Goal: Browse casually: Explore the website without a specific task or goal

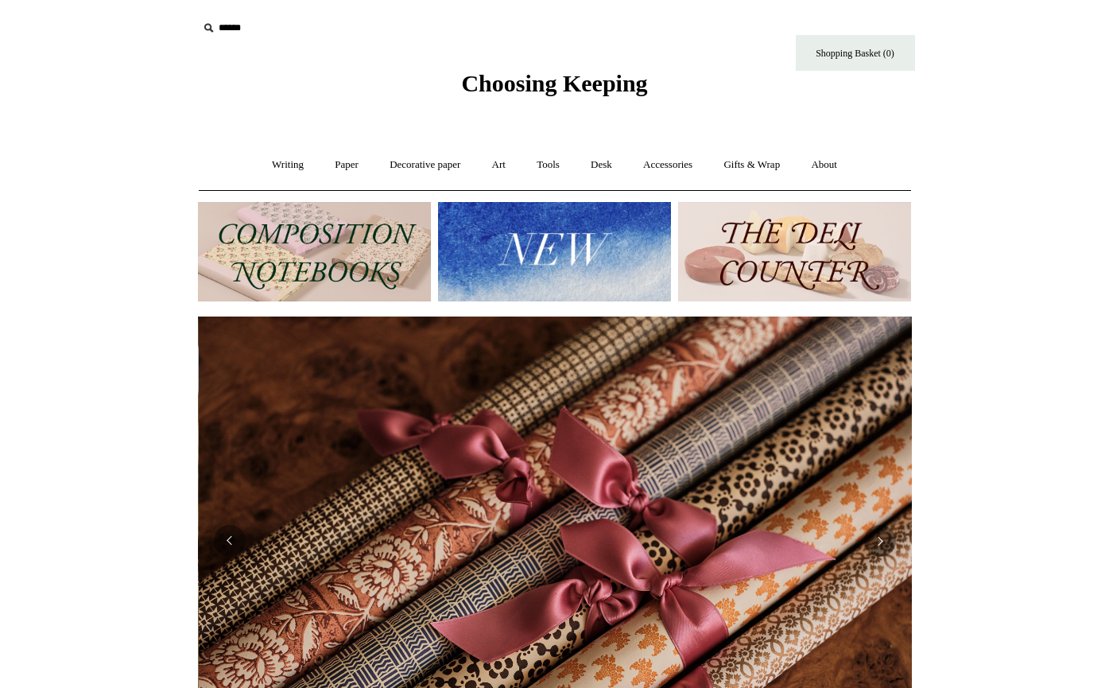
scroll to position [0, 1428]
drag, startPoint x: 362, startPoint y: 261, endPoint x: 405, endPoint y: 268, distance: 44.3
click at [362, 260] on img at bounding box center [314, 251] width 233 height 99
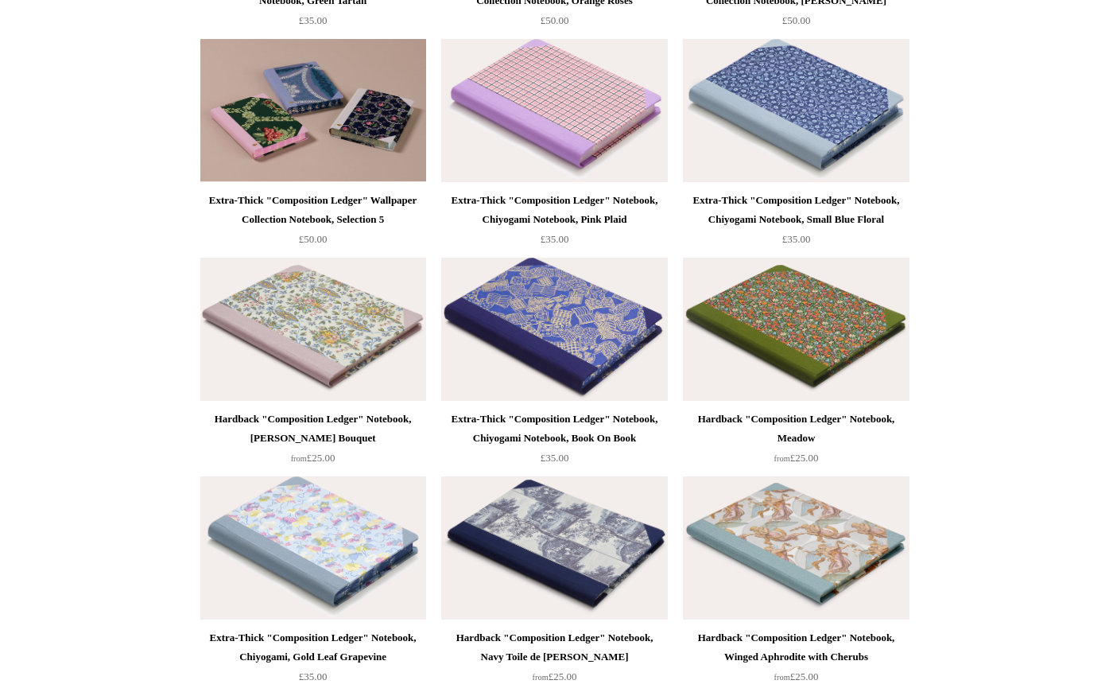
scroll to position [1703, 0]
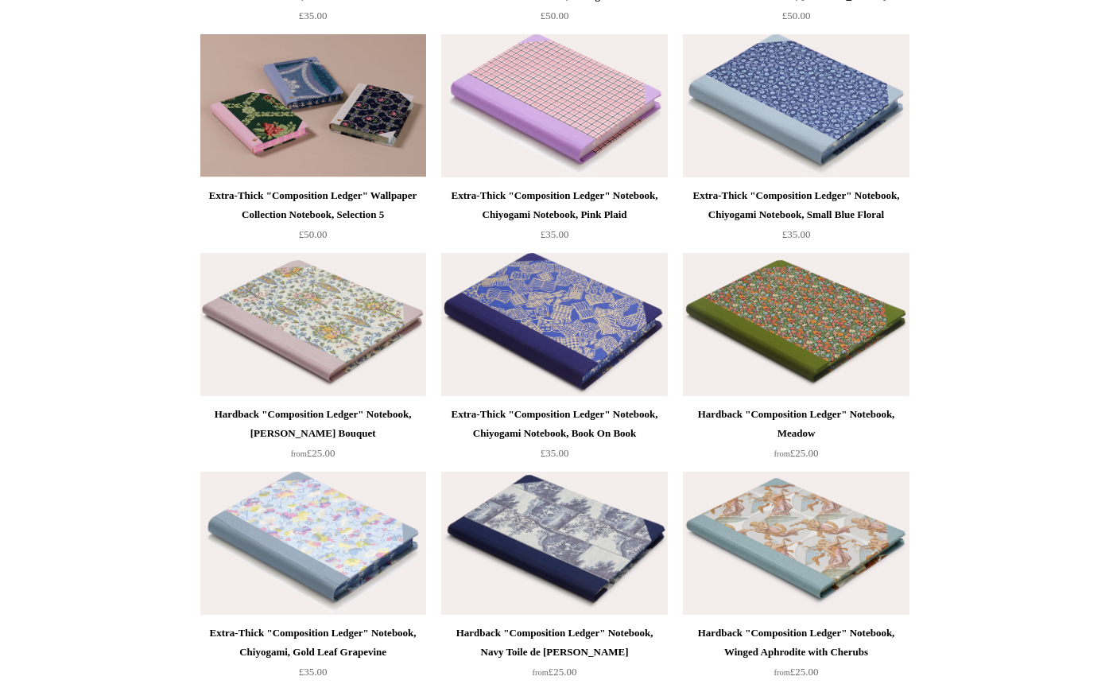
click at [584, 361] on img at bounding box center [554, 324] width 226 height 143
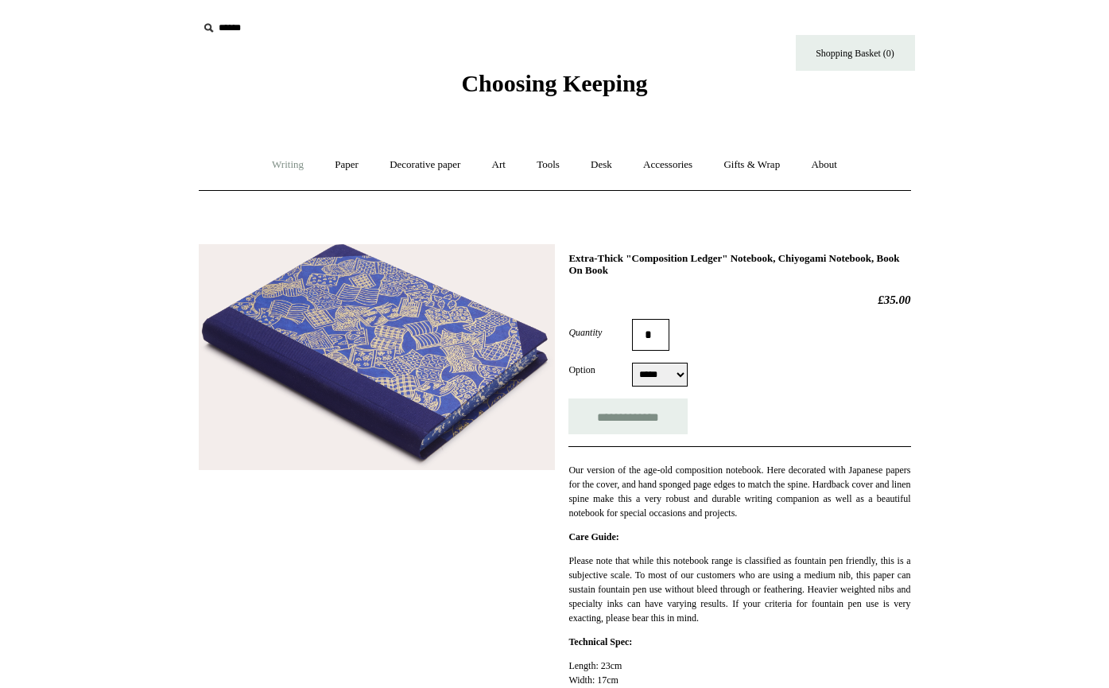
click at [281, 169] on link "Writing +" at bounding box center [288, 165] width 60 height 42
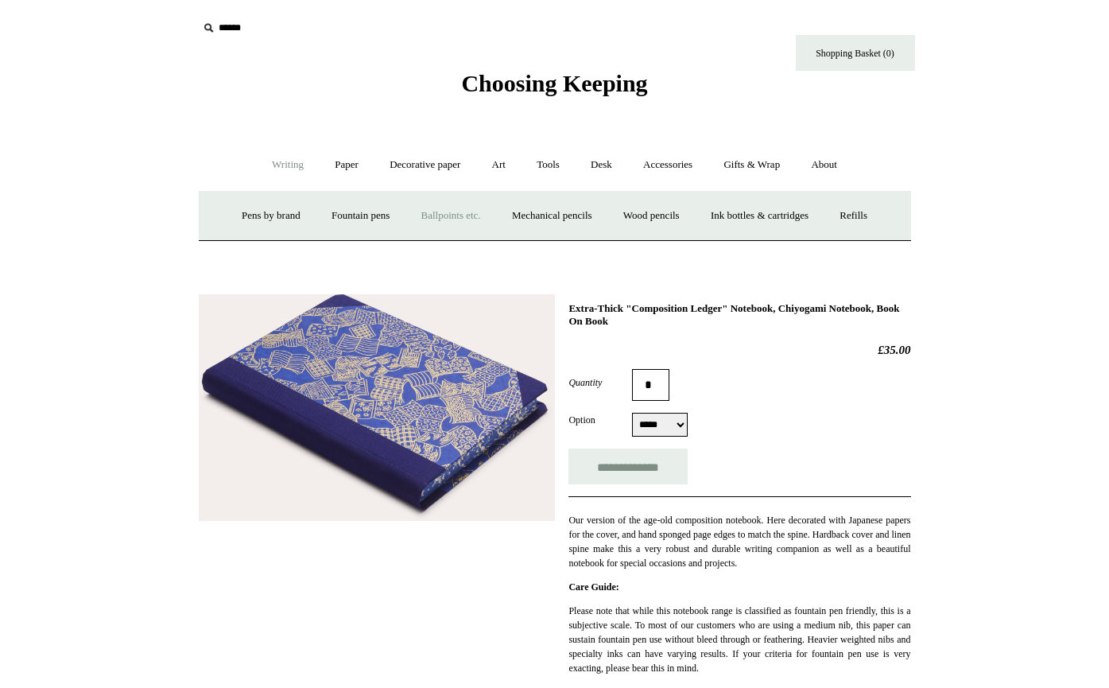
click at [448, 212] on link "Ballpoints etc. +" at bounding box center [451, 216] width 88 height 42
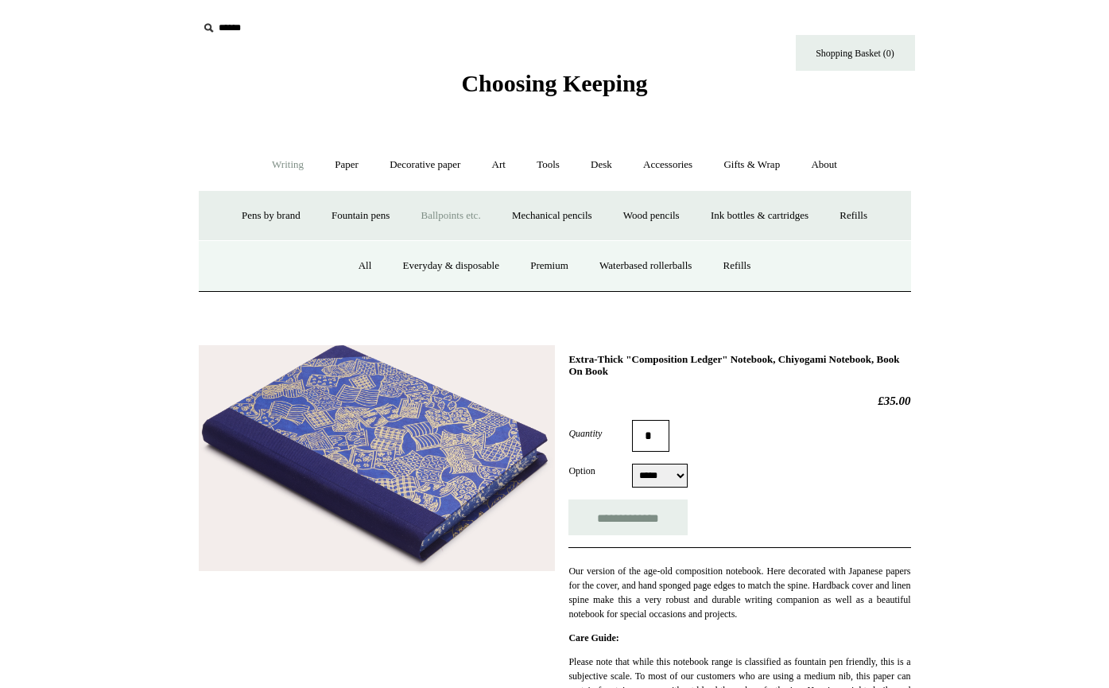
drag, startPoint x: 443, startPoint y: 266, endPoint x: 499, endPoint y: 306, distance: 69.0
click at [442, 267] on link "Everyday & disposable" at bounding box center [451, 266] width 125 height 42
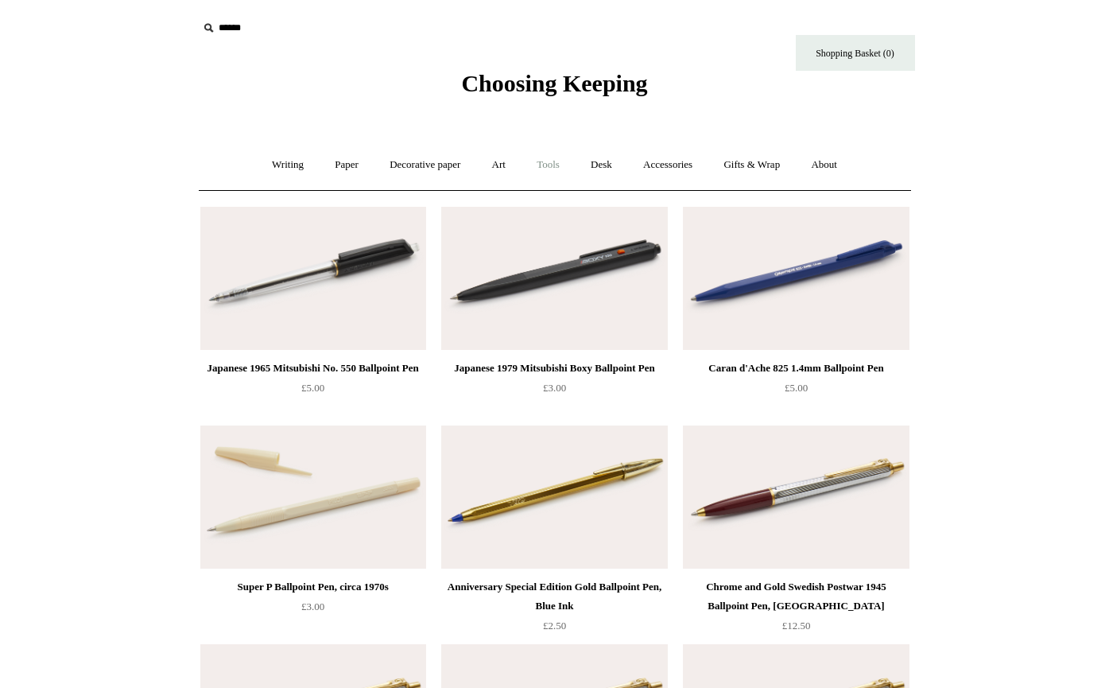
click at [554, 159] on link "Tools +" at bounding box center [548, 165] width 52 height 42
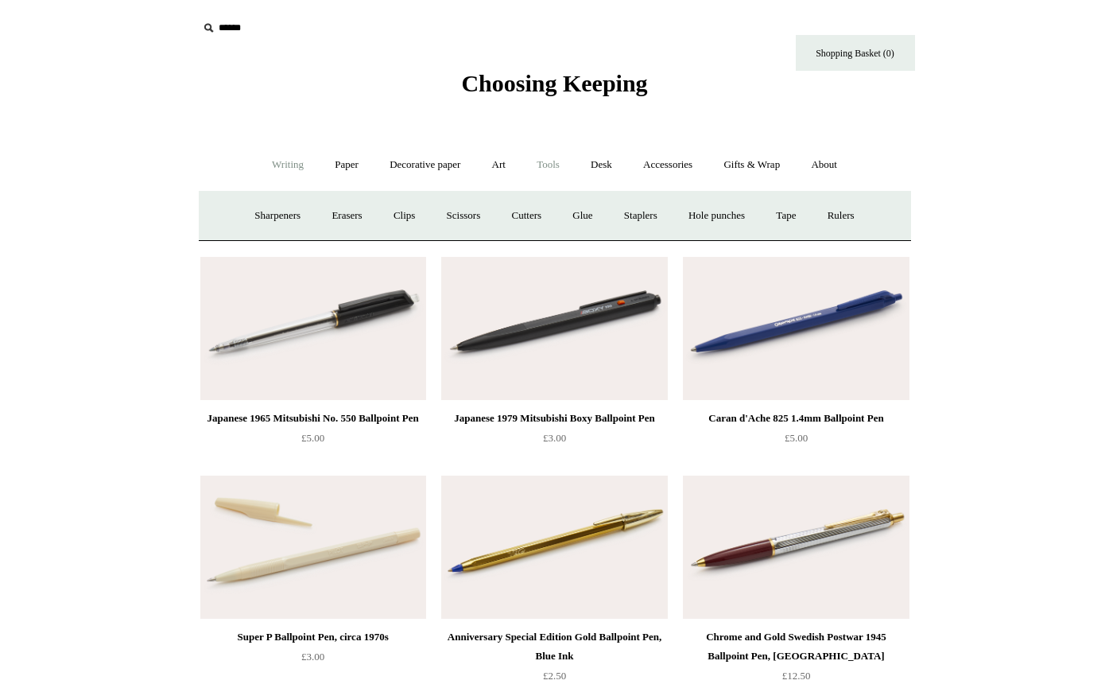
click at [269, 161] on link "Writing +" at bounding box center [288, 165] width 60 height 42
click at [440, 216] on link "Ballpoints etc. +" at bounding box center [451, 216] width 88 height 42
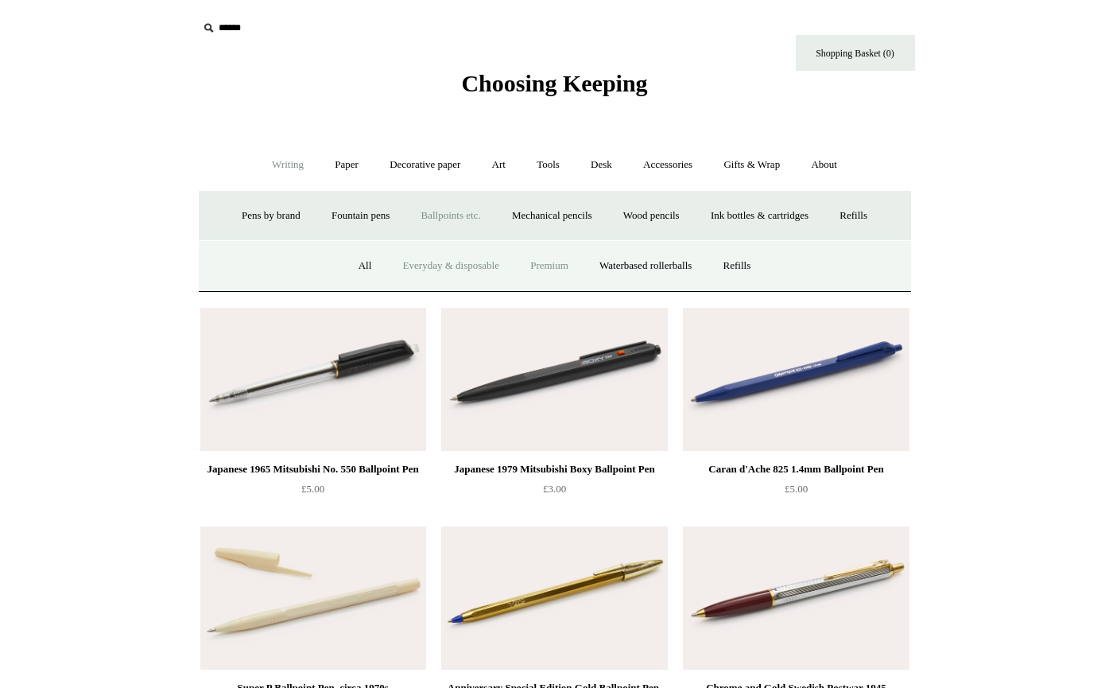
click at [561, 265] on link "Premium" at bounding box center [549, 266] width 67 height 42
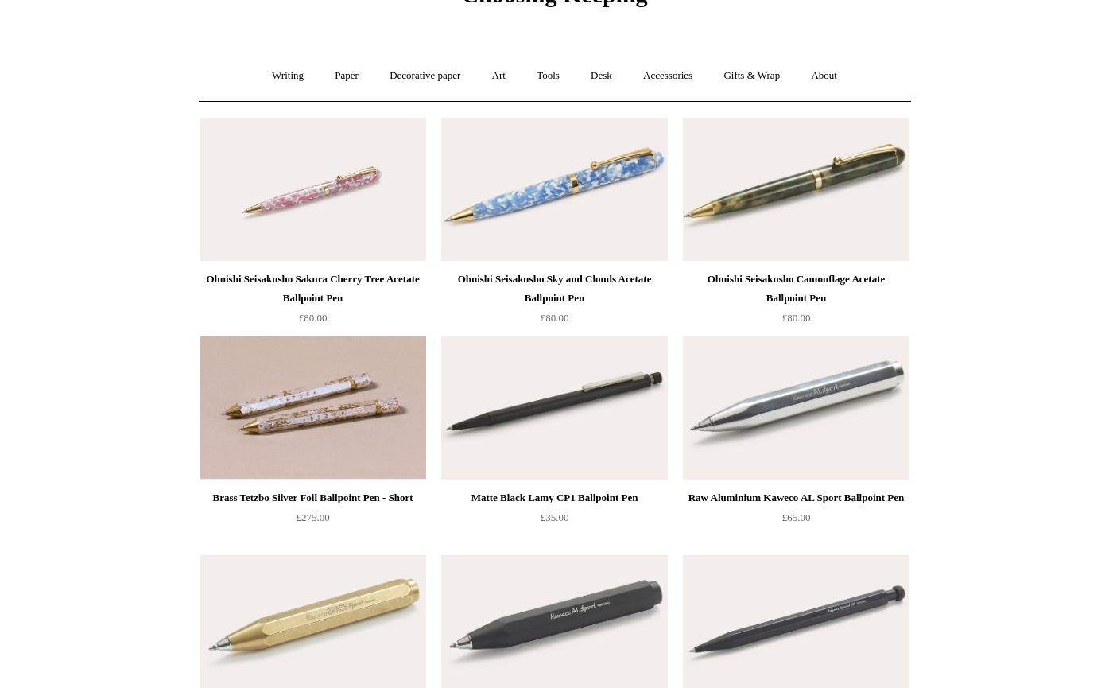
scroll to position [72, 0]
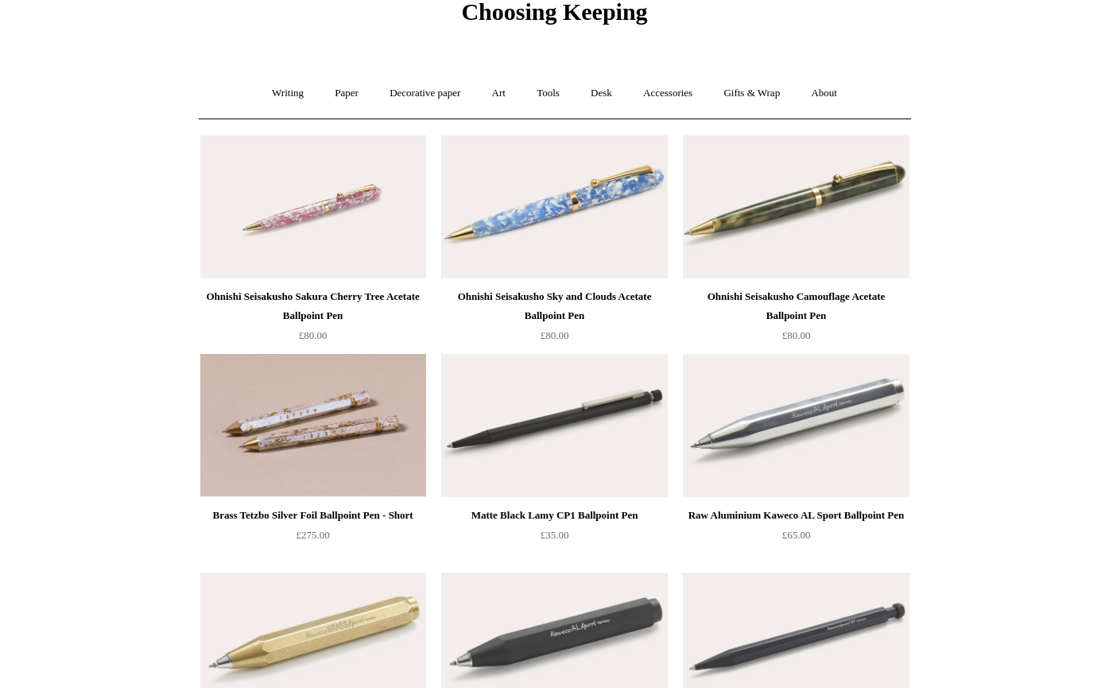
click at [541, 238] on img at bounding box center [554, 206] width 226 height 143
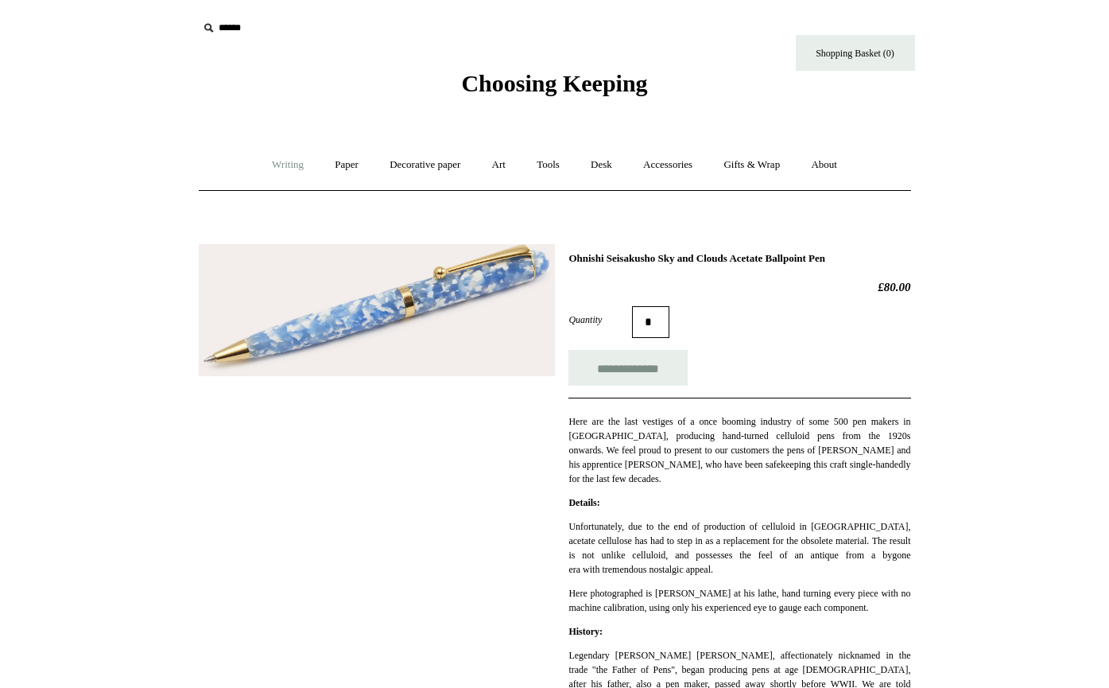
click at [280, 166] on link "Writing +" at bounding box center [288, 165] width 60 height 42
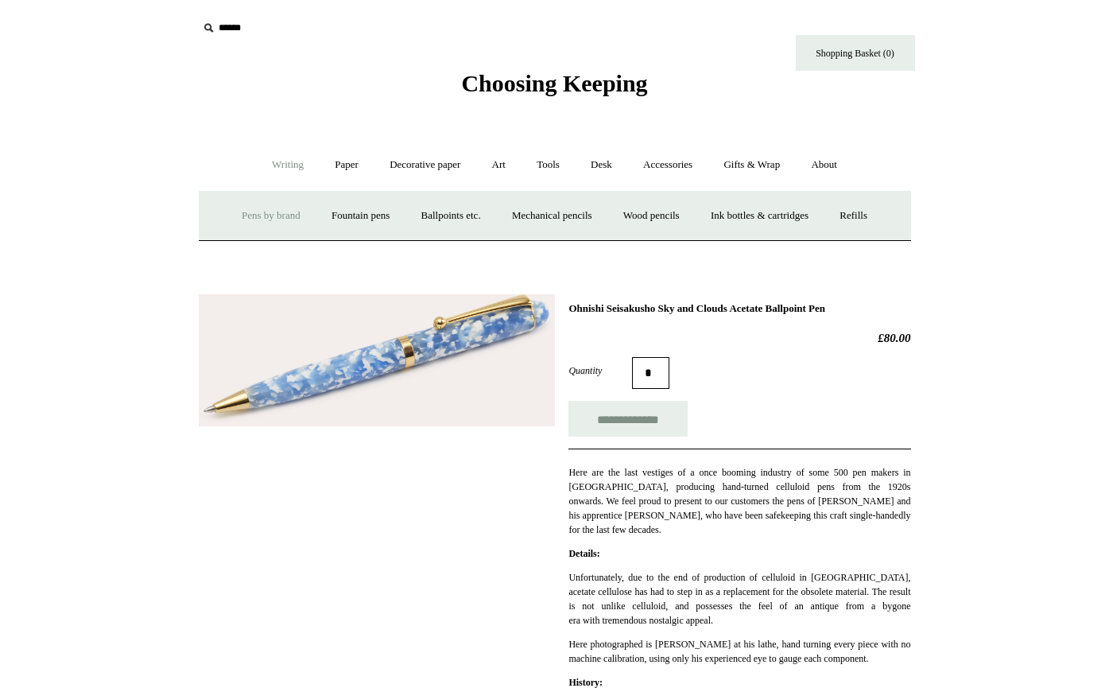
click at [261, 211] on link "Pens by brand +" at bounding box center [270, 216] width 87 height 42
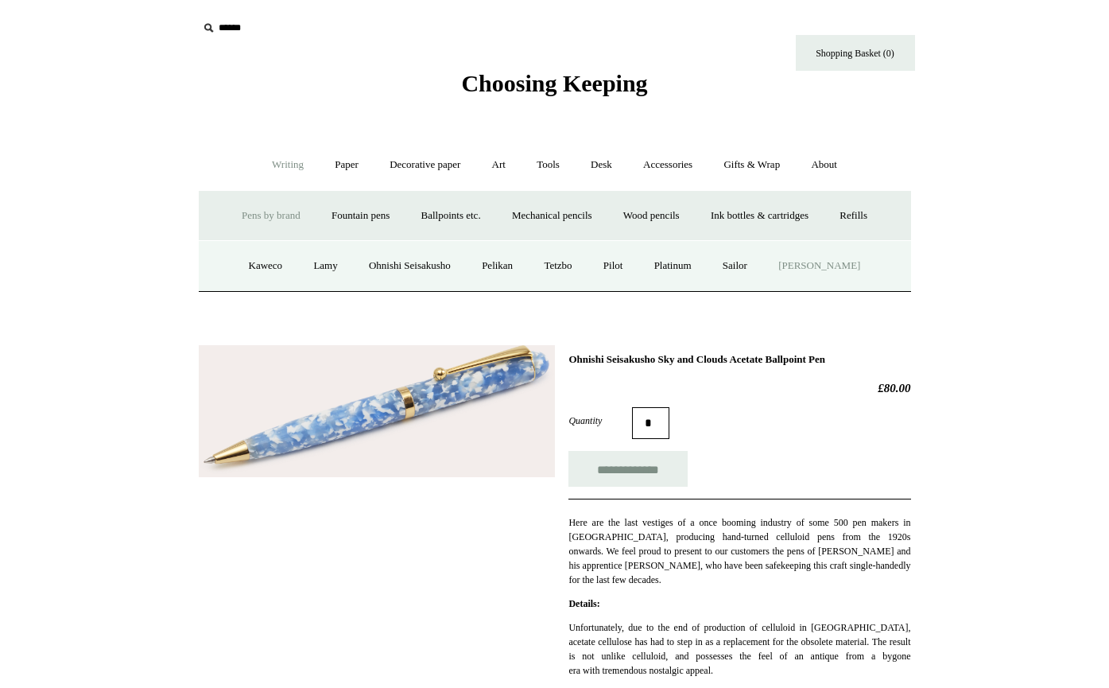
click at [844, 262] on link "[PERSON_NAME]" at bounding box center [819, 266] width 110 height 42
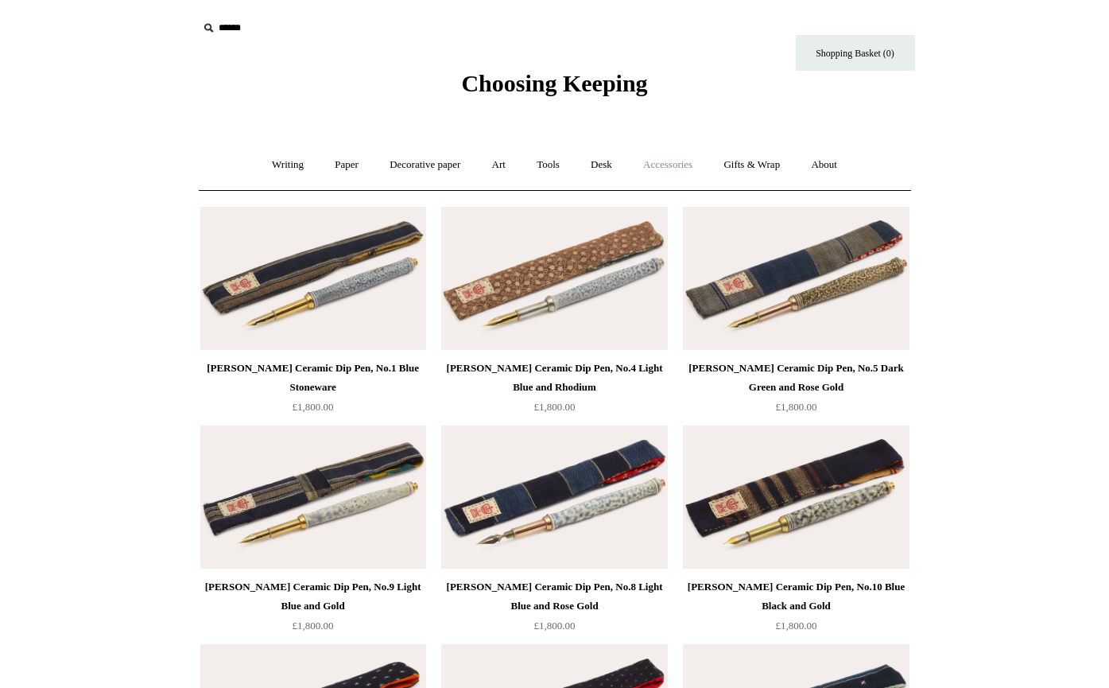
click at [661, 162] on link "Accessories +" at bounding box center [668, 165] width 78 height 42
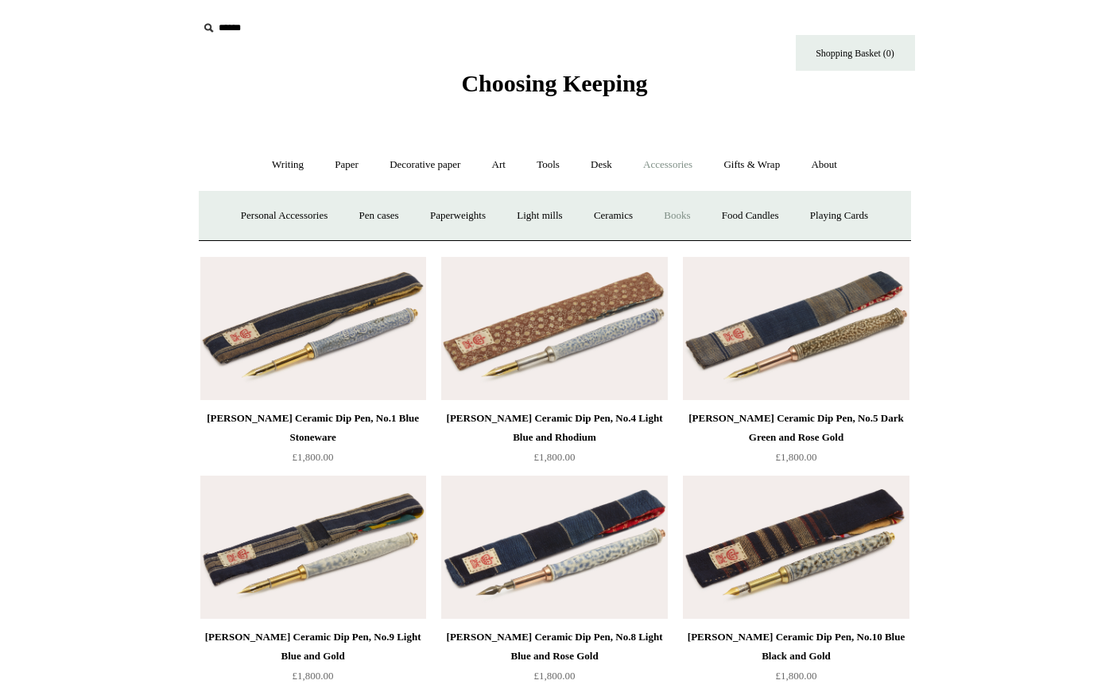
scroll to position [5, 0]
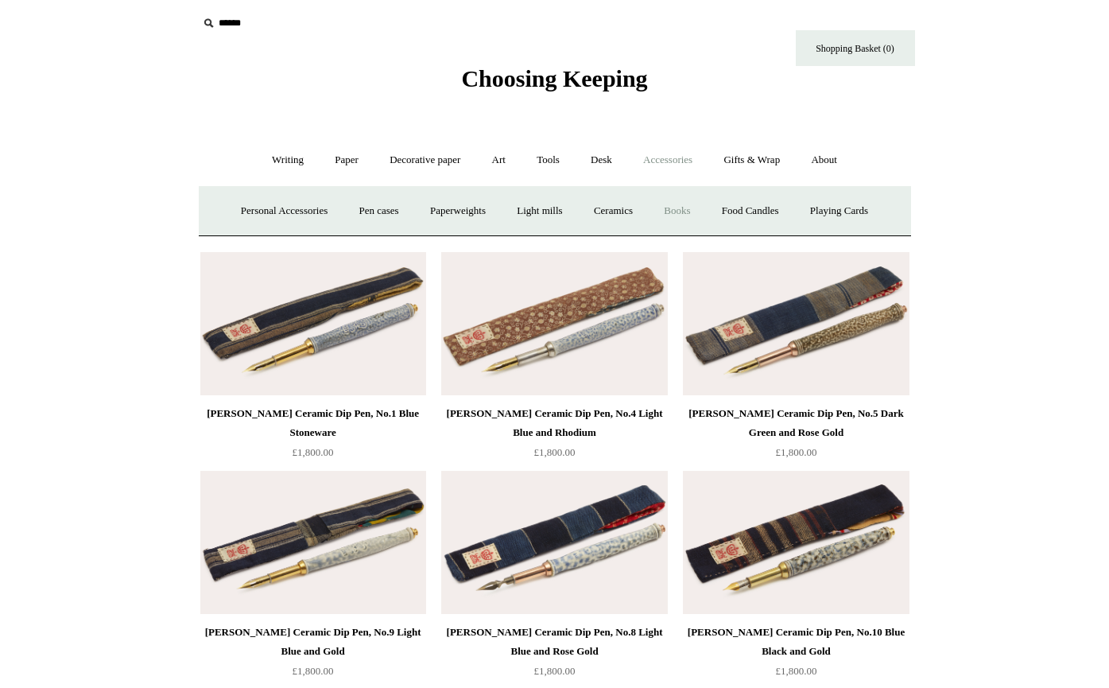
click at [689, 216] on link "Books" at bounding box center [676, 211] width 55 height 42
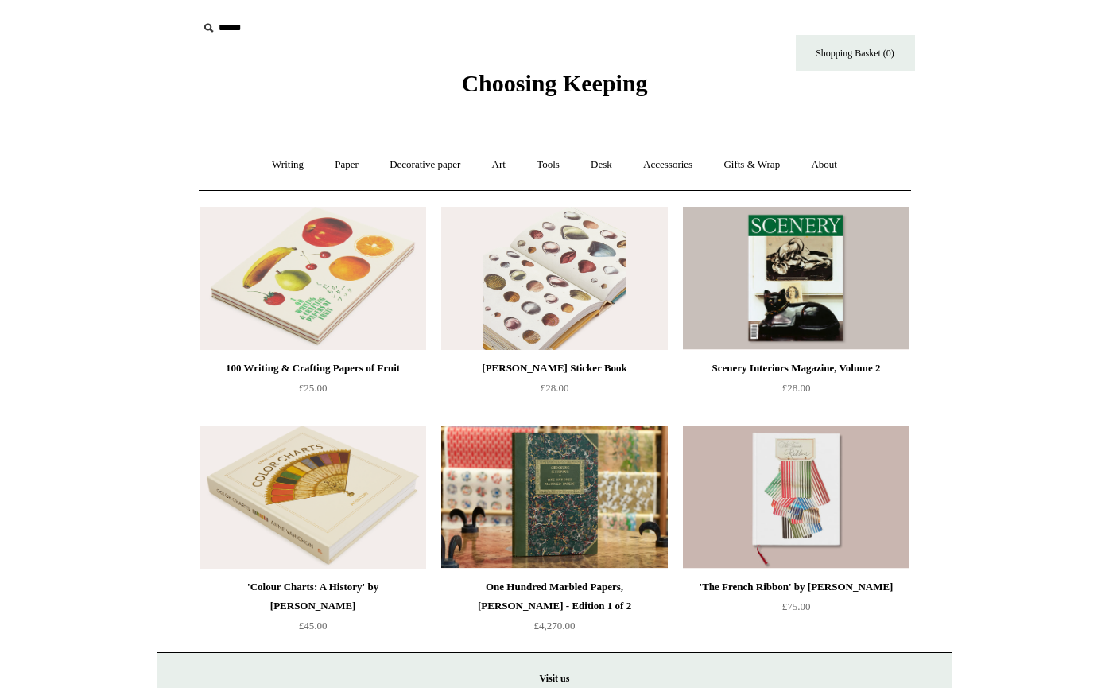
click at [568, 293] on img at bounding box center [554, 278] width 226 height 143
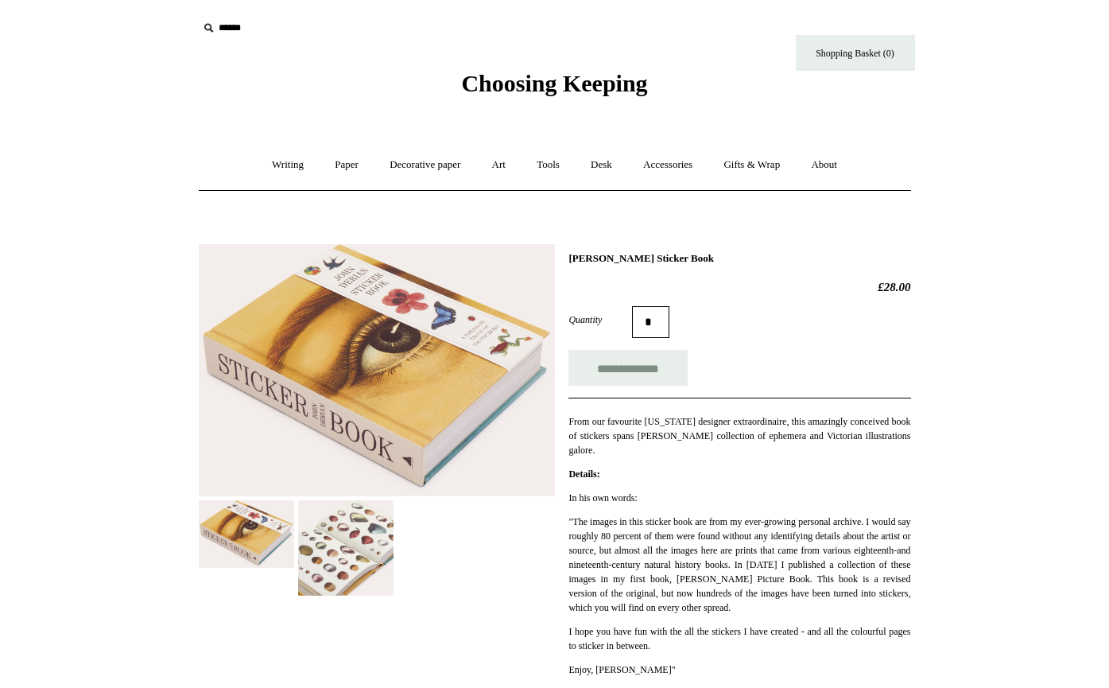
click at [347, 552] on img at bounding box center [345, 547] width 95 height 95
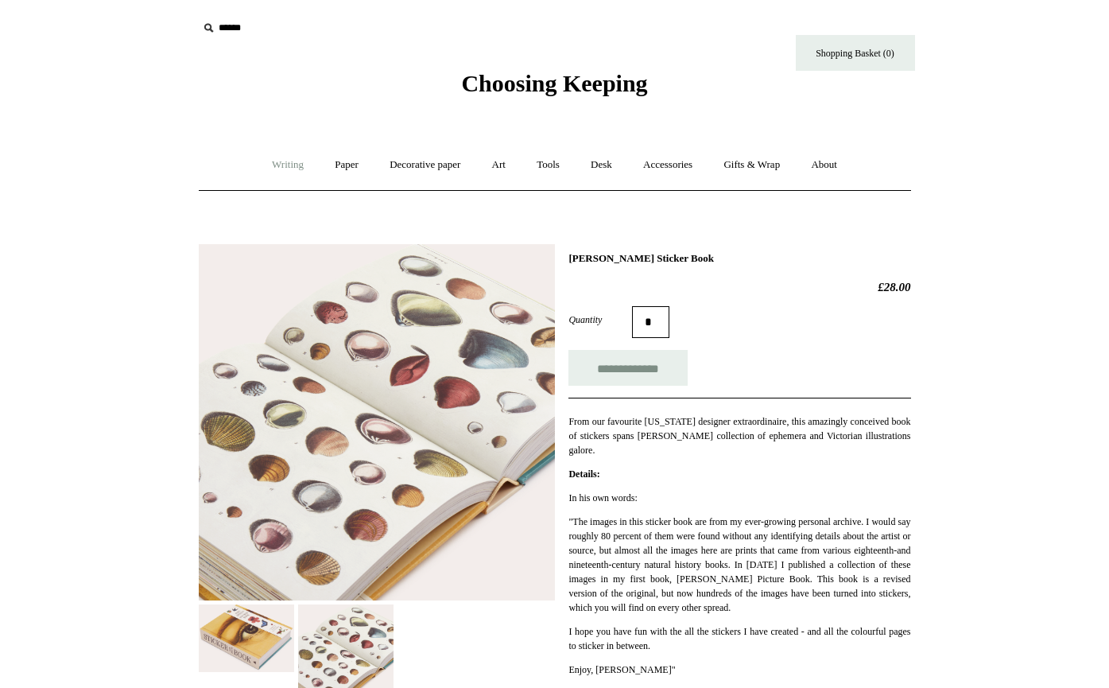
click at [273, 166] on link "Writing +" at bounding box center [288, 165] width 60 height 42
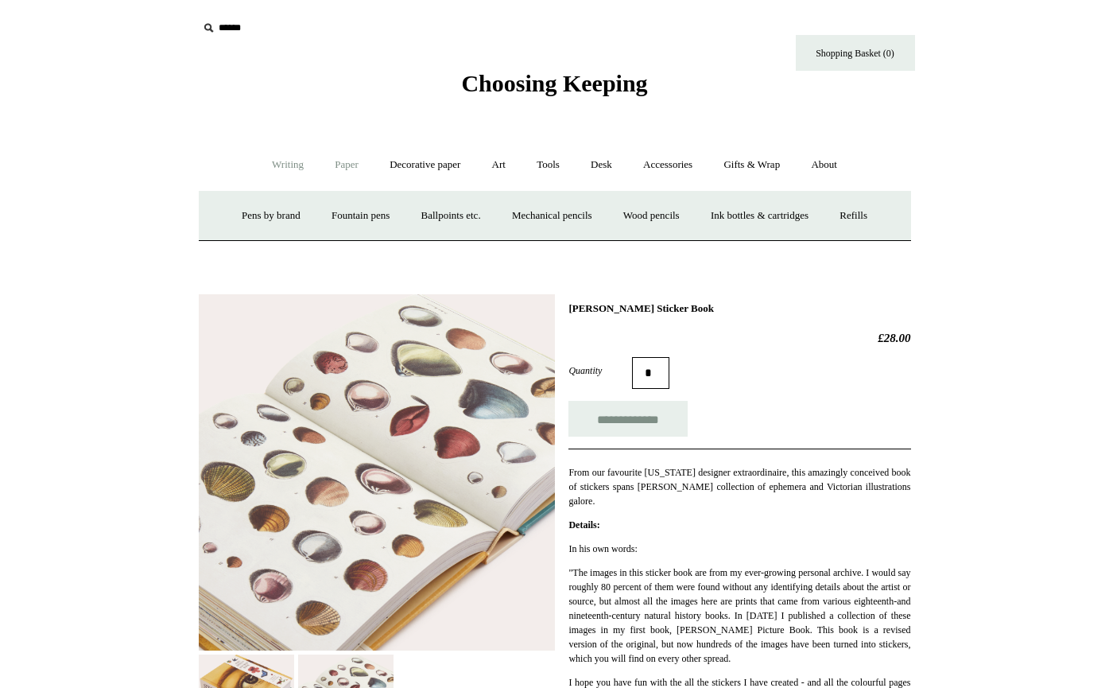
click at [335, 163] on link "Paper +" at bounding box center [346, 165] width 52 height 42
click at [430, 217] on link "📆 Dated Diaries 📆" at bounding box center [429, 216] width 116 height 42
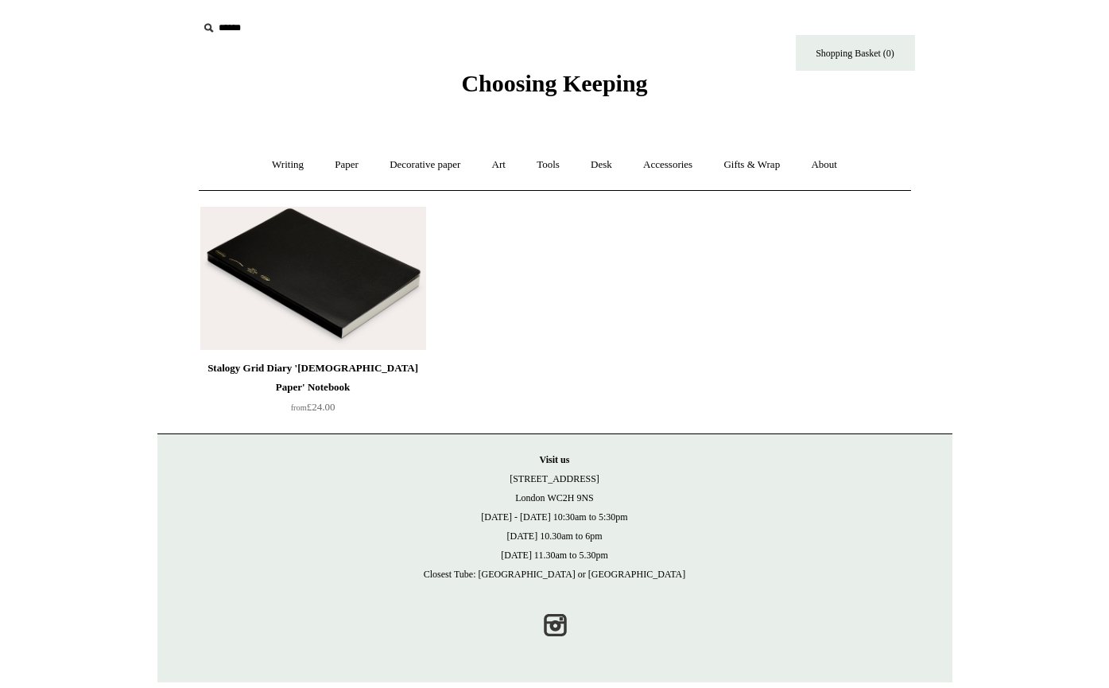
click at [353, 282] on img at bounding box center [313, 278] width 226 height 143
click at [339, 165] on link "Paper +" at bounding box center [346, 165] width 52 height 42
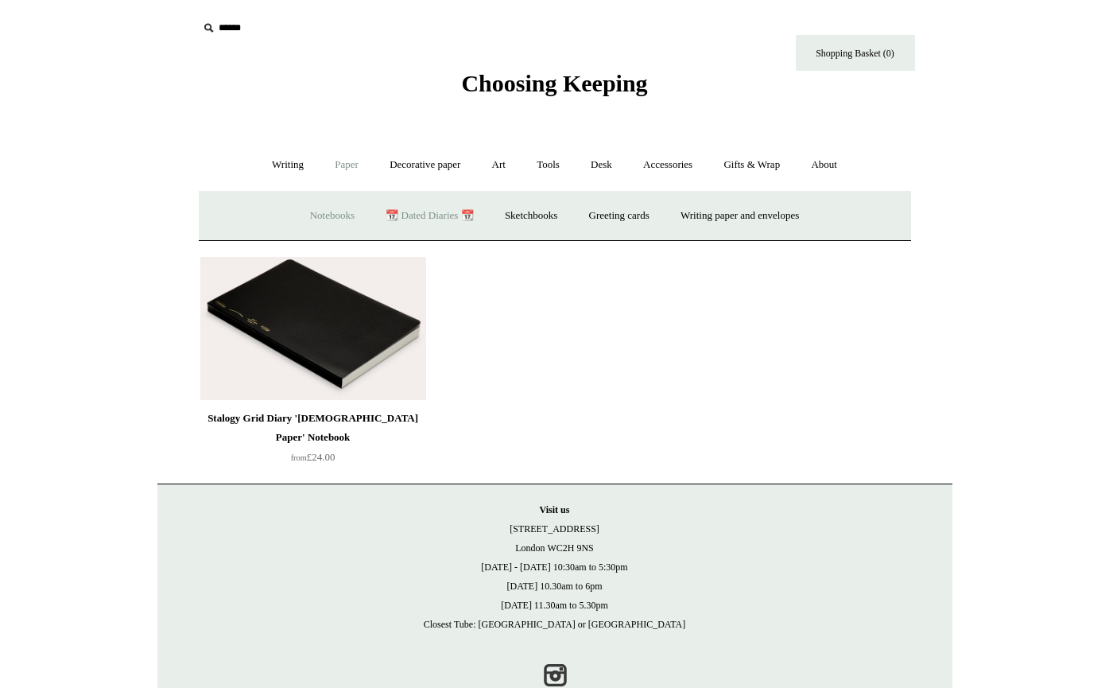
click at [320, 209] on link "Notebooks +" at bounding box center [332, 216] width 73 height 42
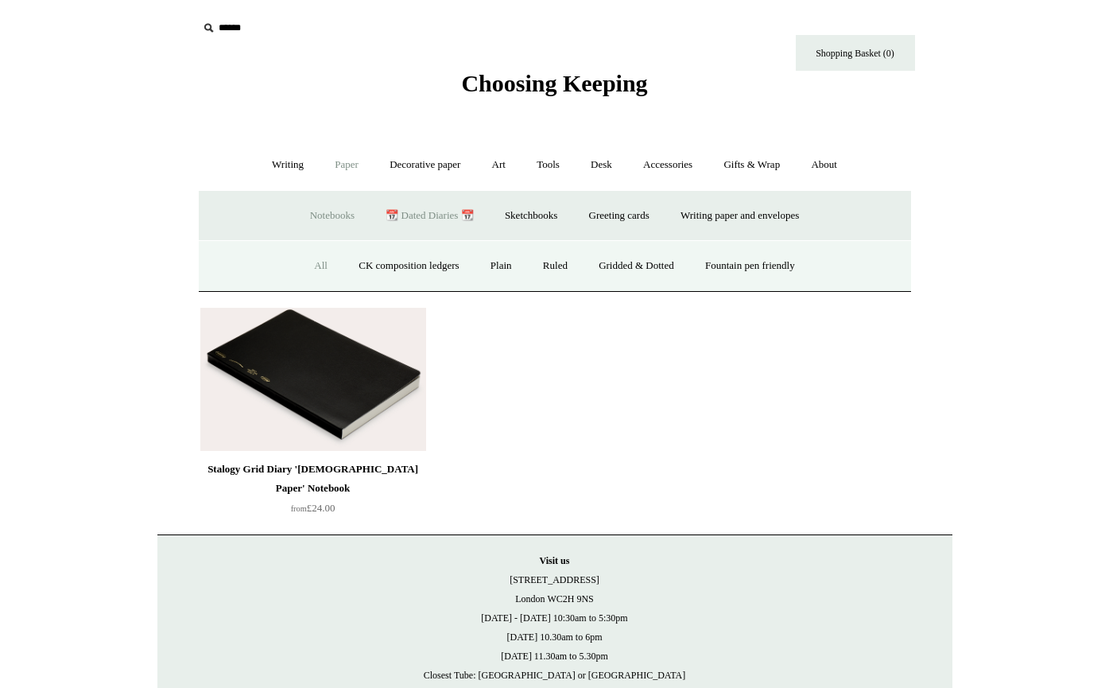
drag, startPoint x: 305, startPoint y: 265, endPoint x: 295, endPoint y: 265, distance: 10.3
click at [305, 265] on link "All" at bounding box center [321, 266] width 42 height 42
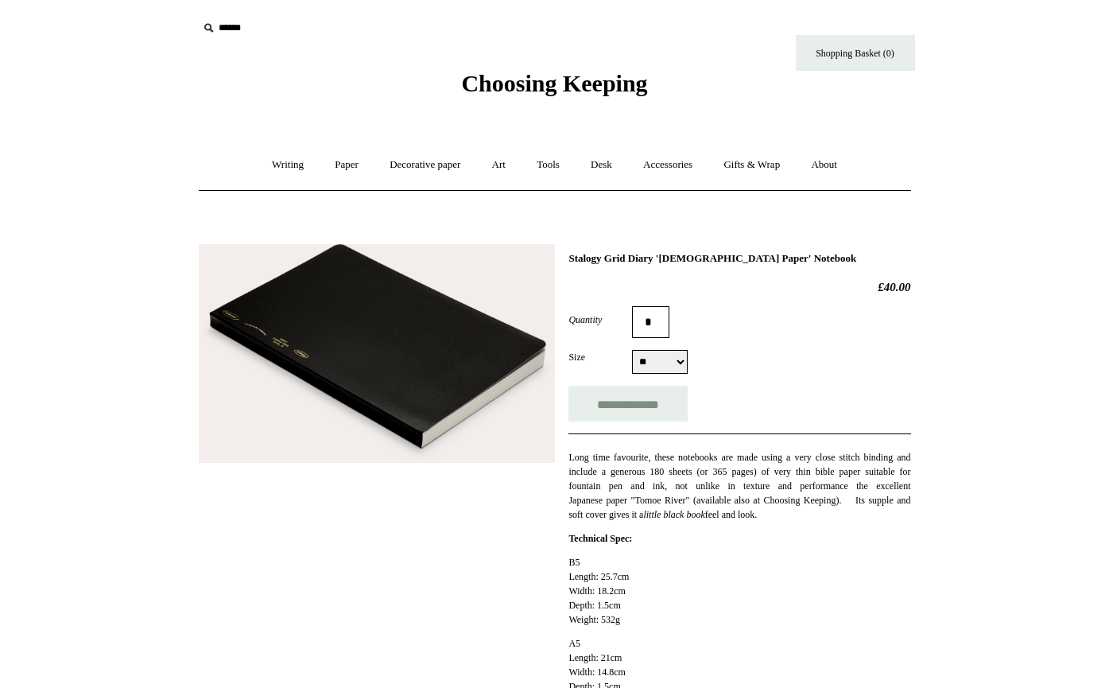
click at [455, 335] on img at bounding box center [377, 353] width 356 height 219
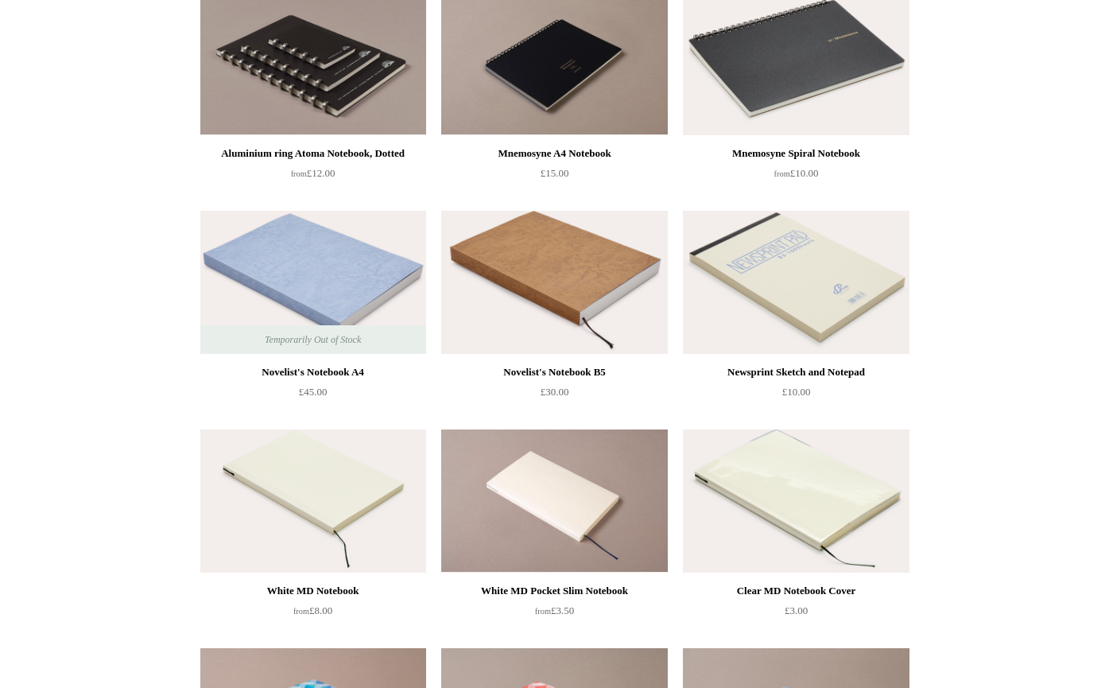
scroll to position [3717, 0]
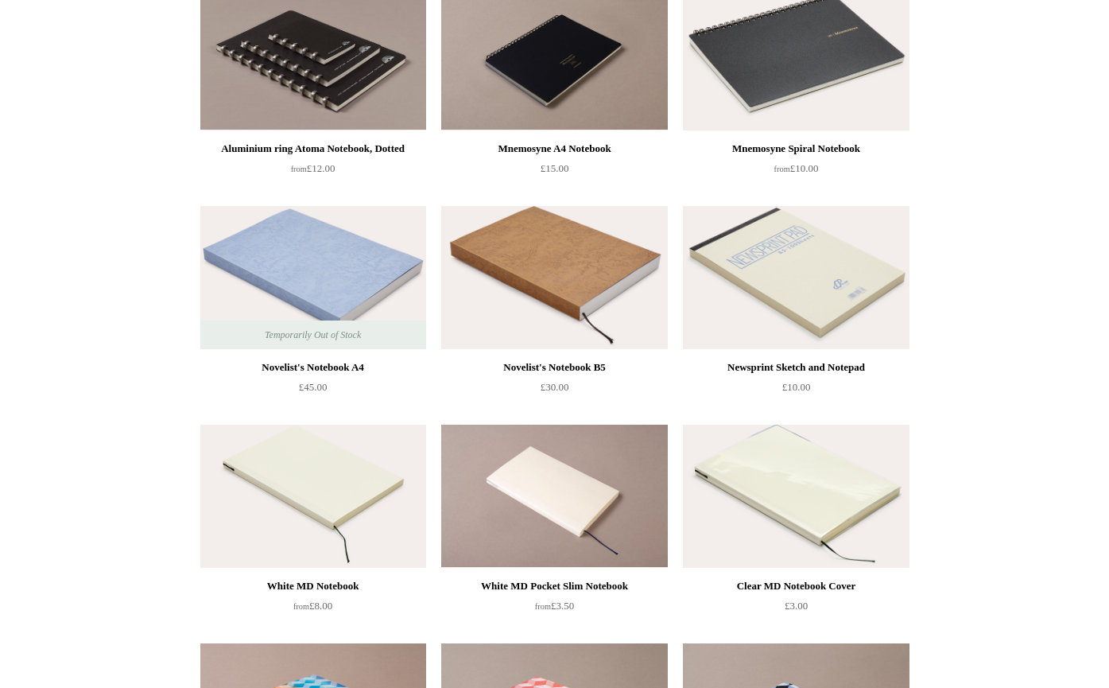
click at [327, 289] on img at bounding box center [313, 277] width 226 height 143
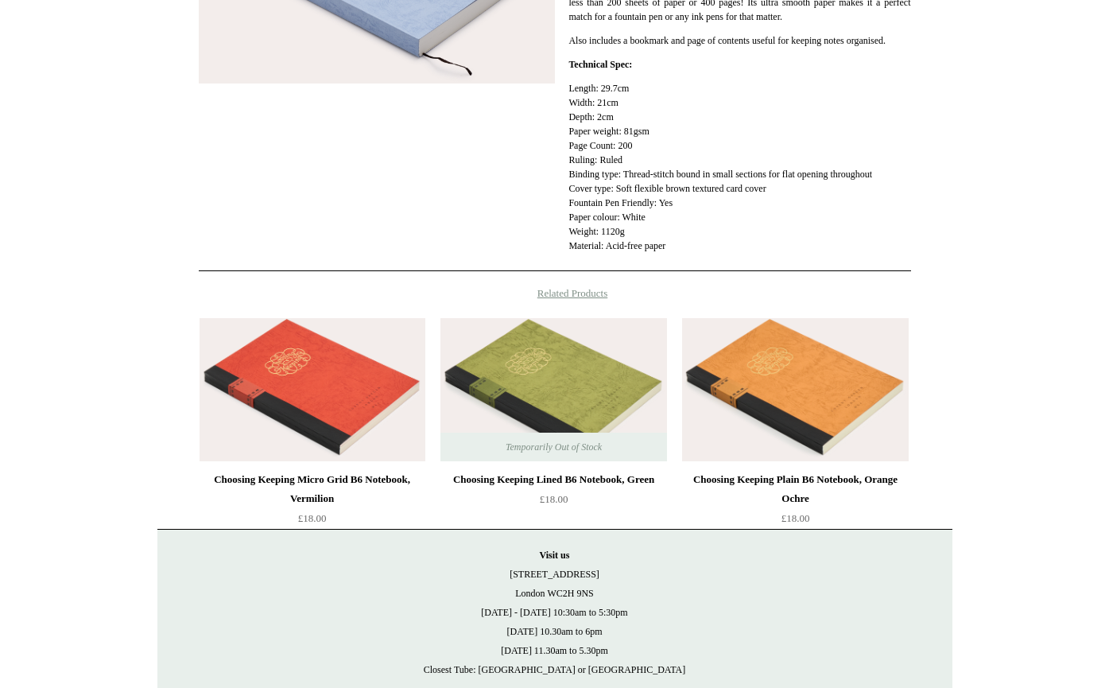
scroll to position [379, 0]
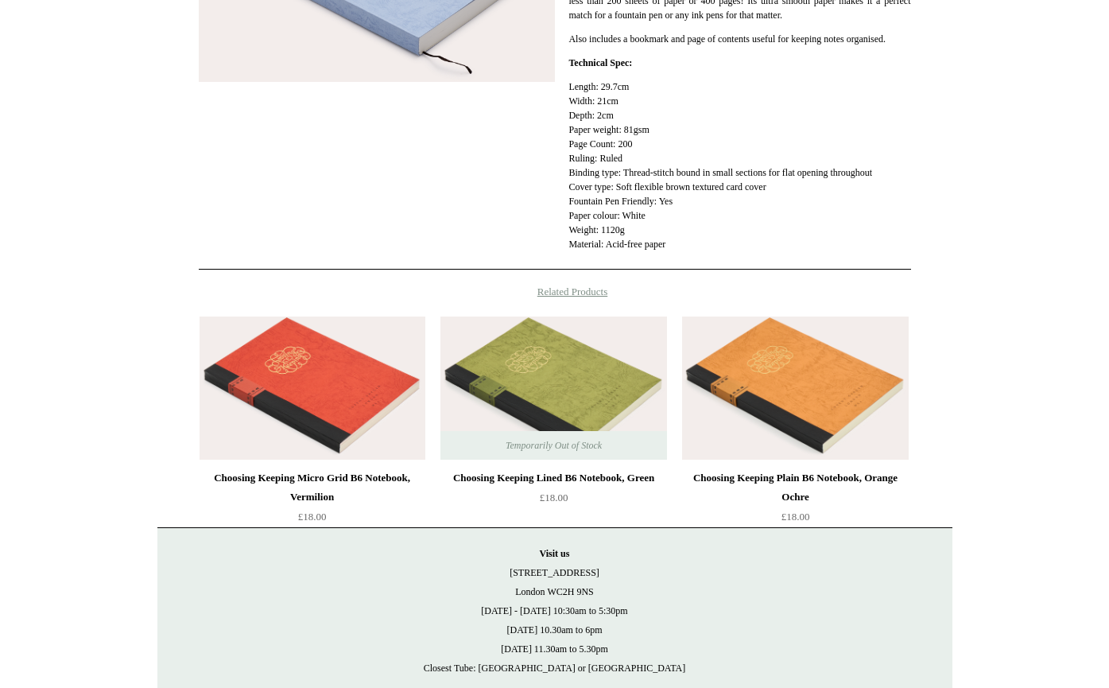
click at [585, 413] on img at bounding box center [553, 387] width 226 height 143
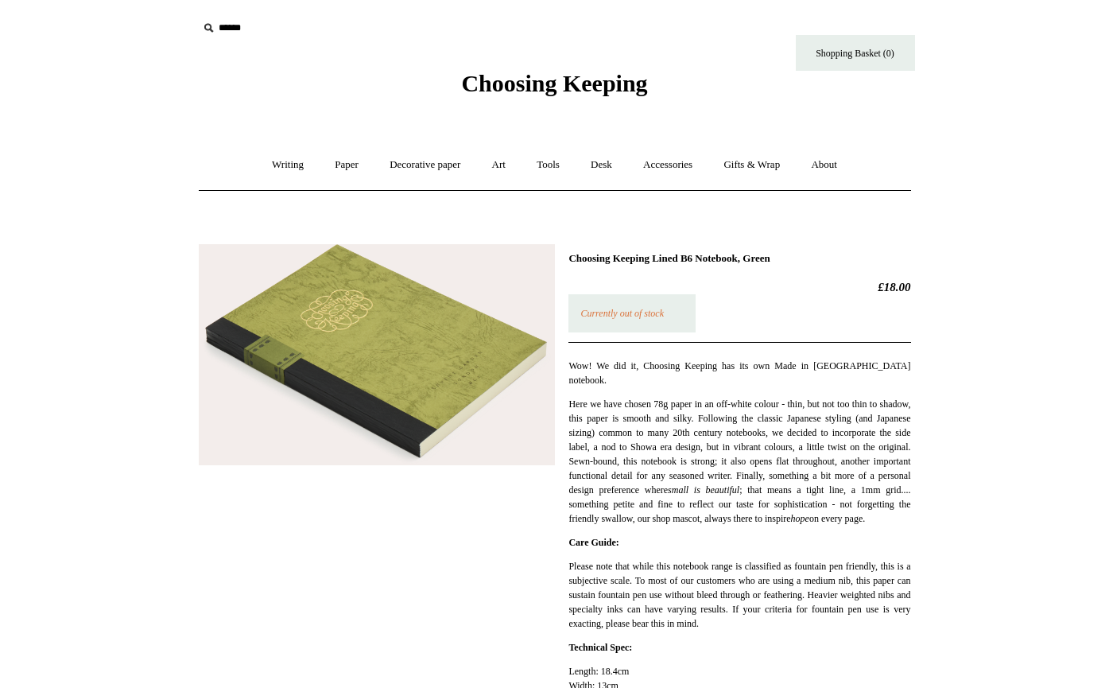
click at [486, 403] on img at bounding box center [377, 355] width 356 height 222
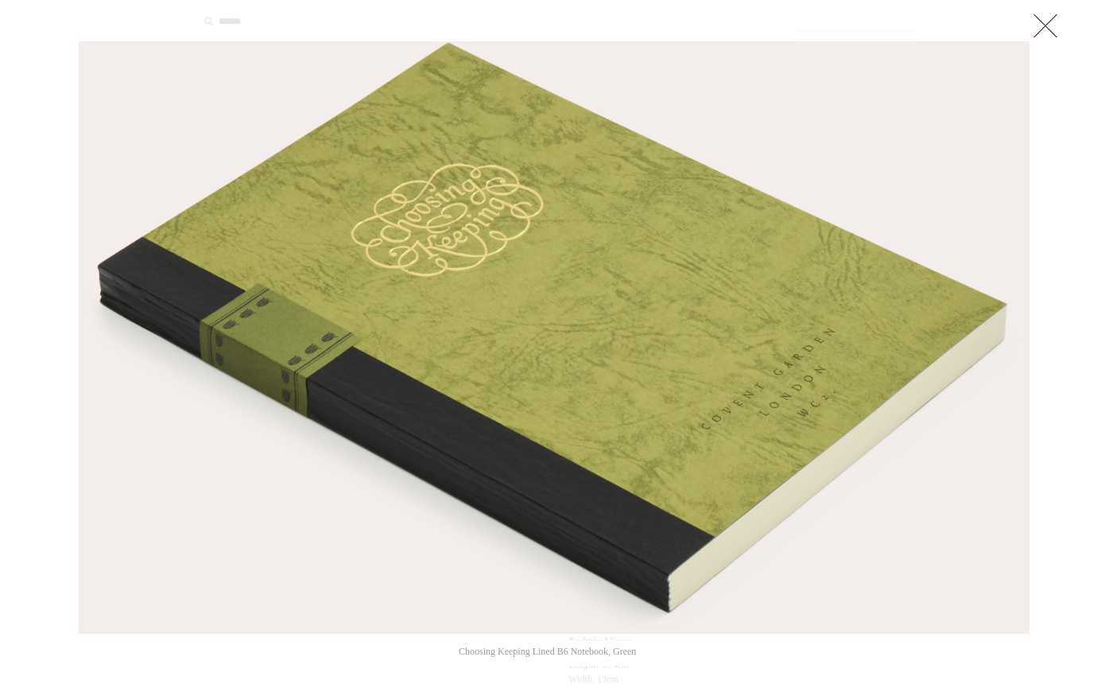
scroll to position [8, 0]
